Goal: Find specific page/section: Find specific page/section

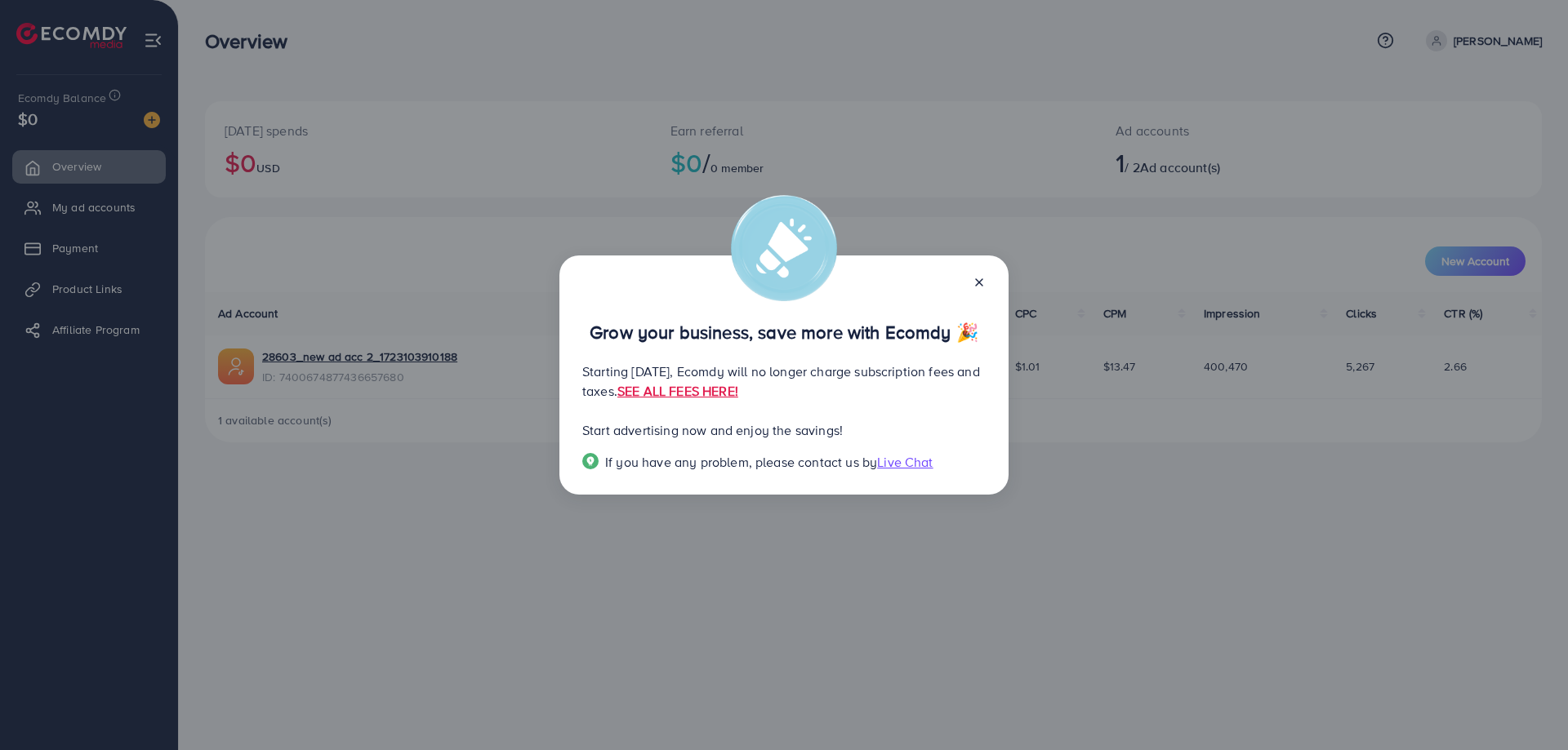
click at [982, 287] on icon at bounding box center [979, 282] width 13 height 13
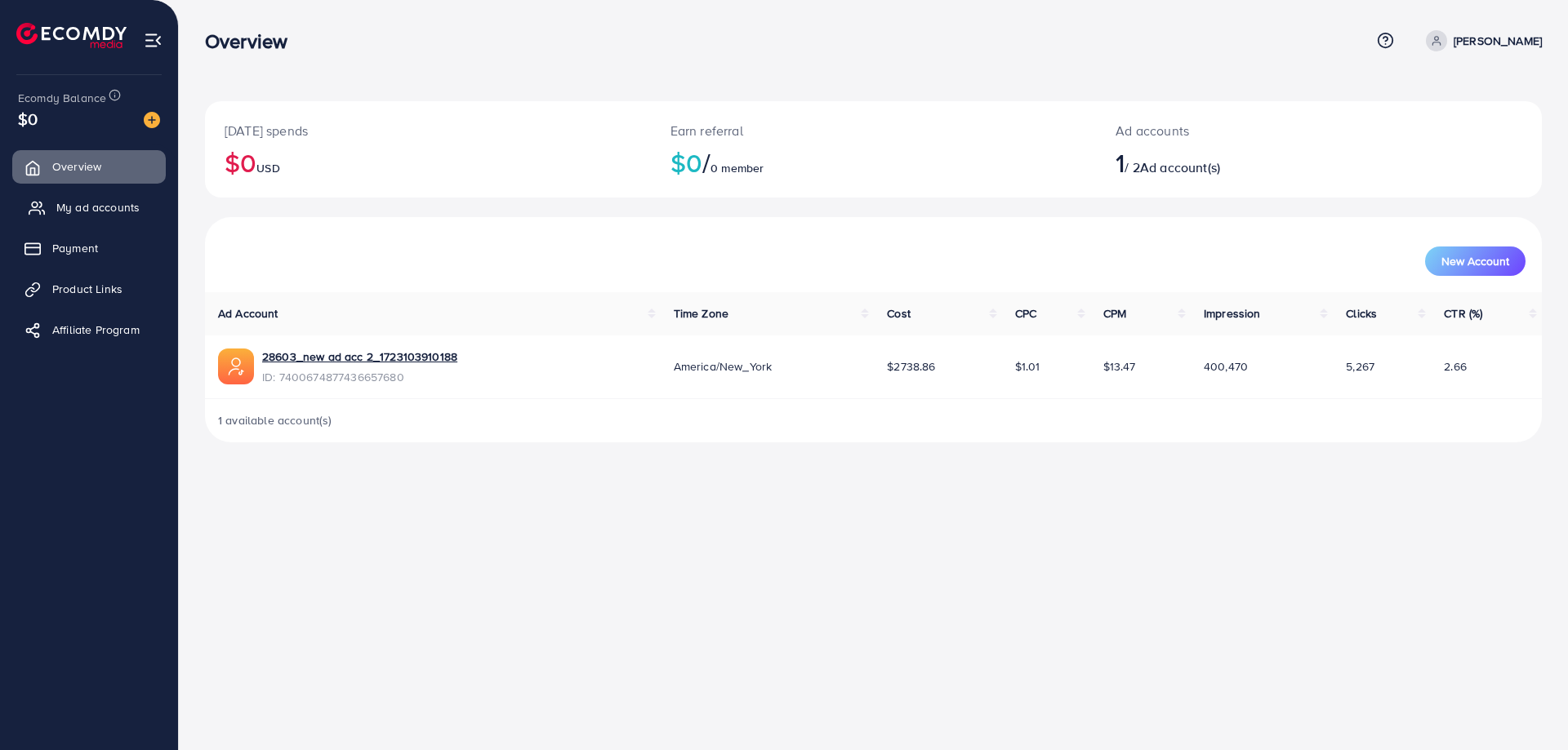
click at [151, 204] on link "My ad accounts" at bounding box center [88, 207] width 153 height 33
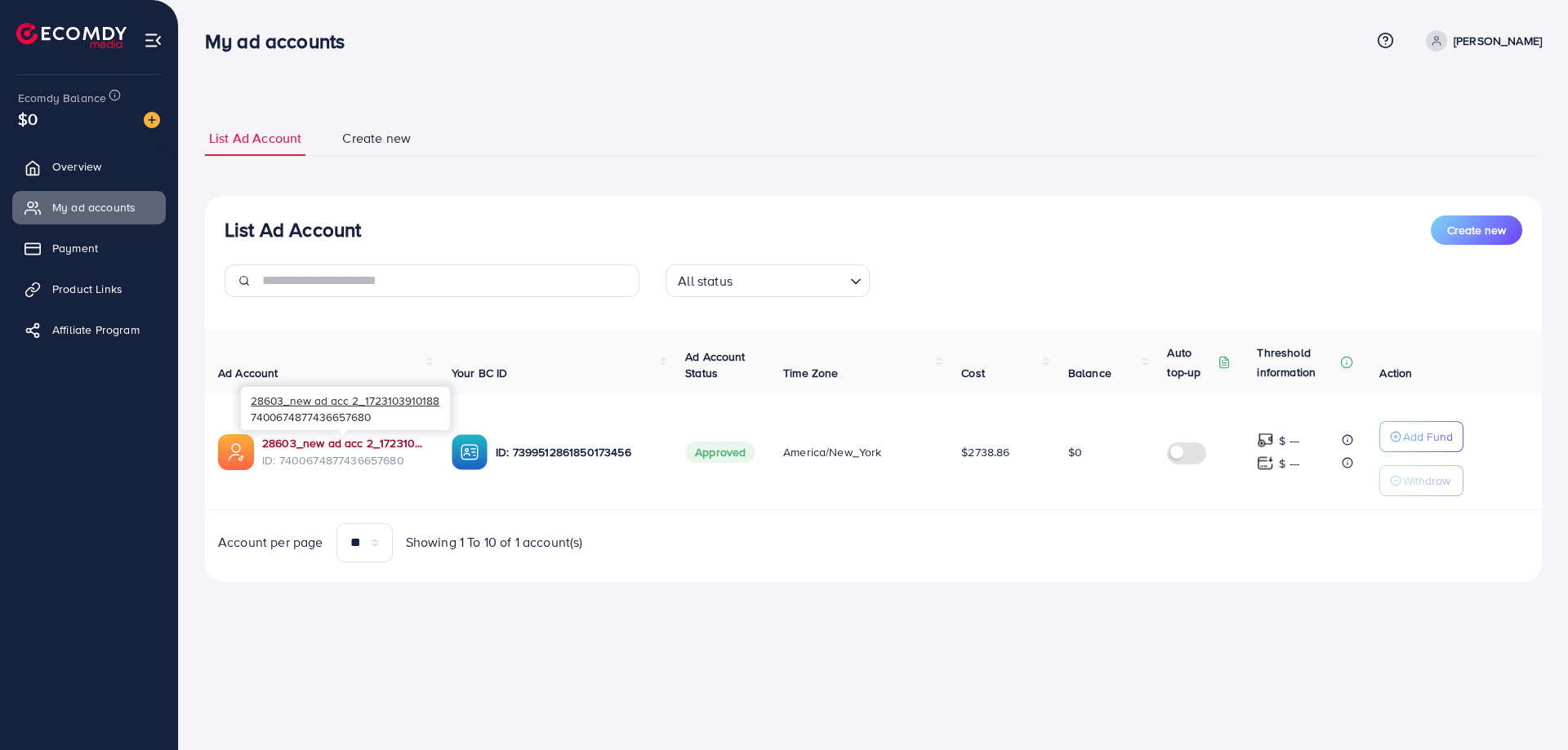
click at [337, 446] on link "28603_new ad acc 2_1723103910188" at bounding box center [344, 444] width 163 height 17
